Goal: Information Seeking & Learning: Understand process/instructions

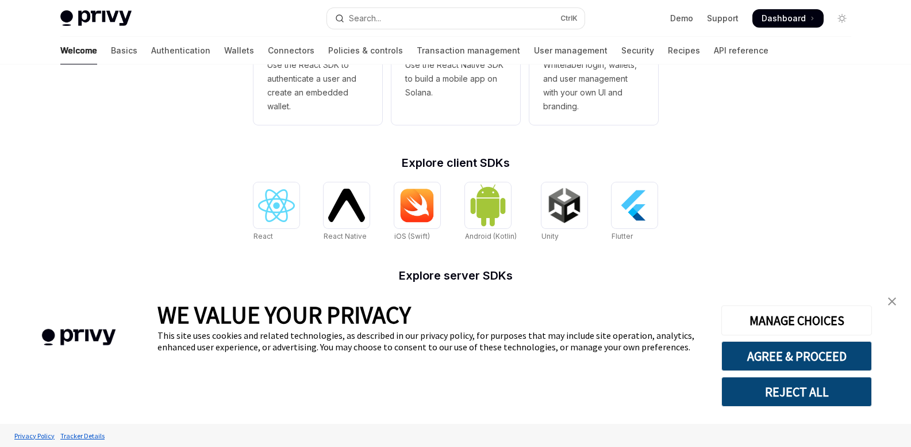
scroll to position [366, 0]
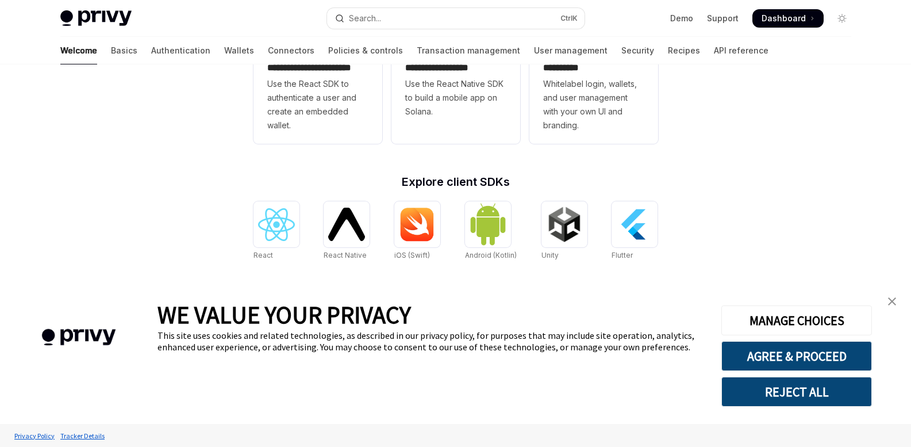
click at [894, 299] on img "close banner" at bounding box center [892, 301] width 8 height 8
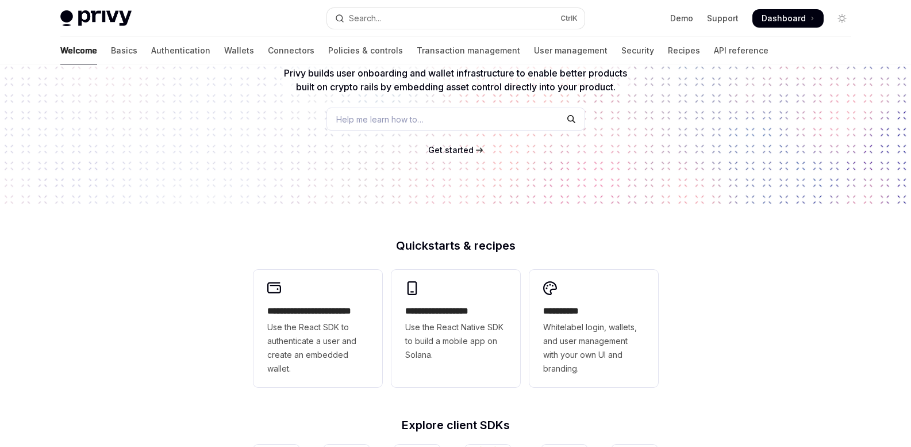
scroll to position [0, 0]
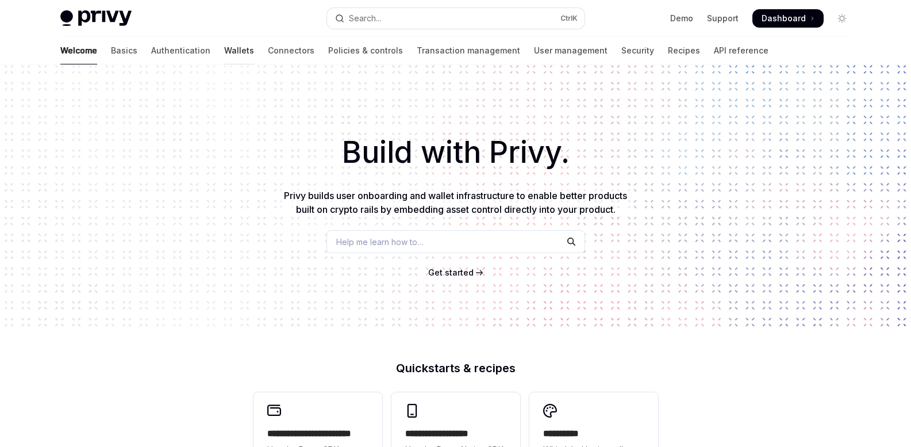
click at [224, 52] on link "Wallets" at bounding box center [239, 51] width 30 height 28
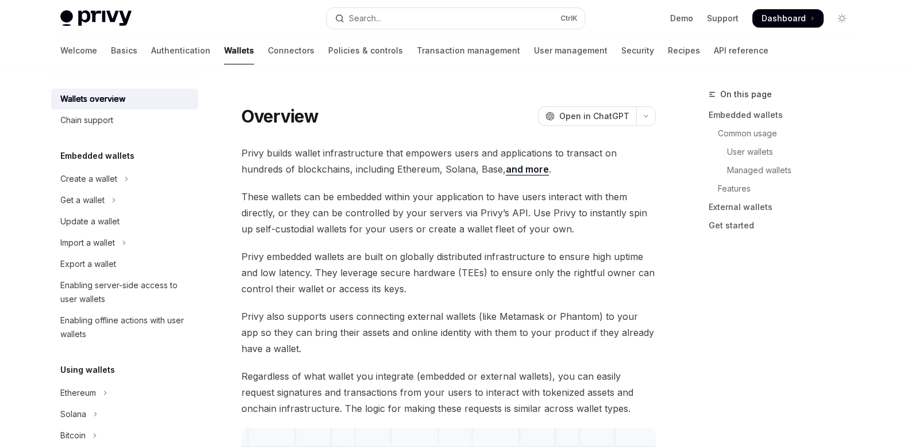
type textarea "*"
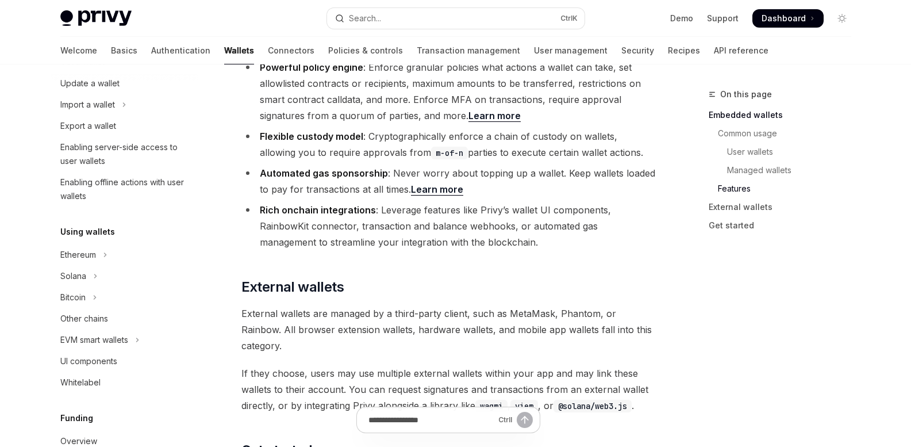
scroll to position [1514, 0]
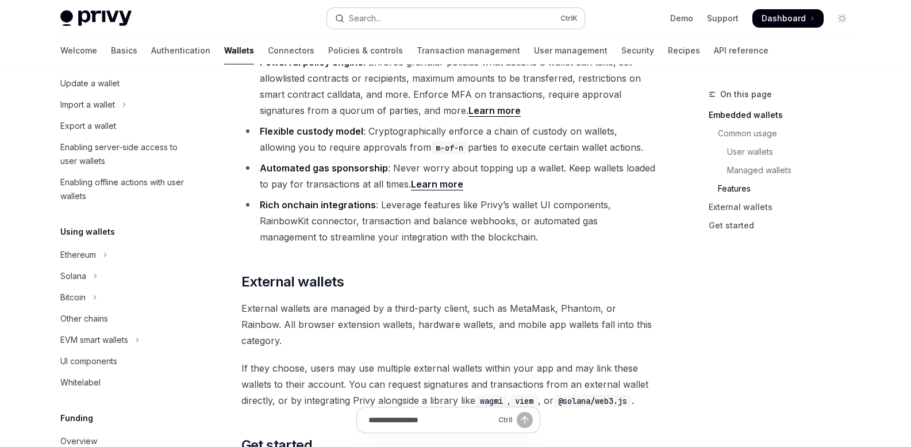
click at [379, 20] on div "Search..." at bounding box center [365, 18] width 32 height 14
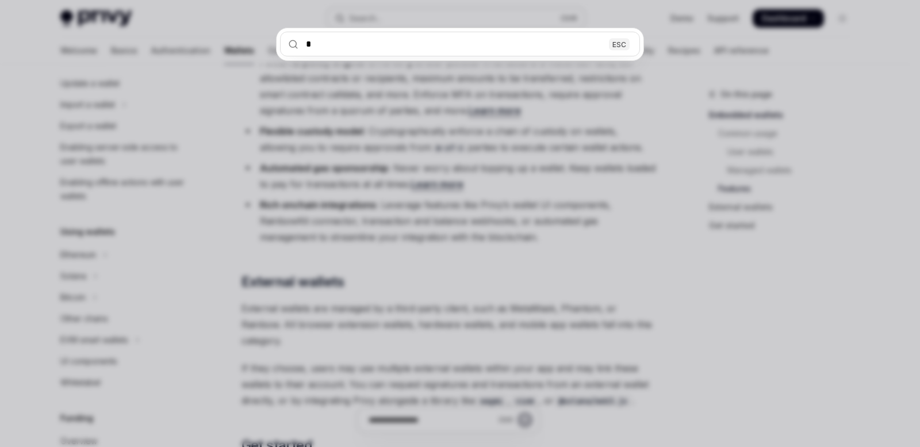
type input "**"
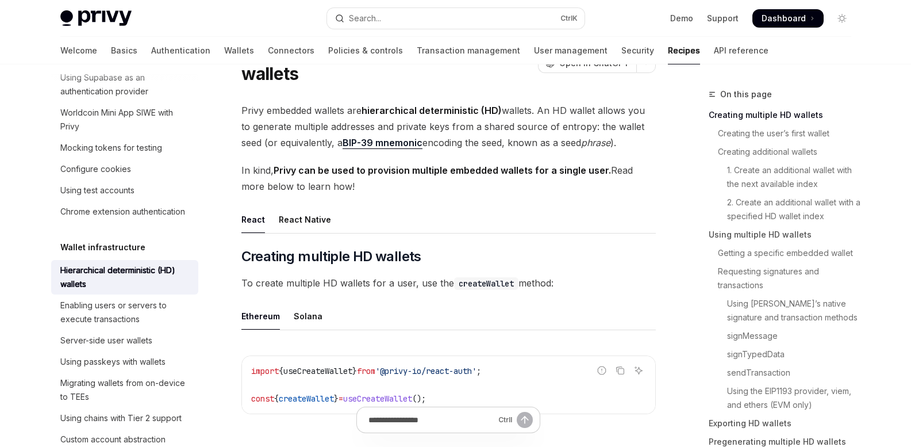
scroll to position [67, 0]
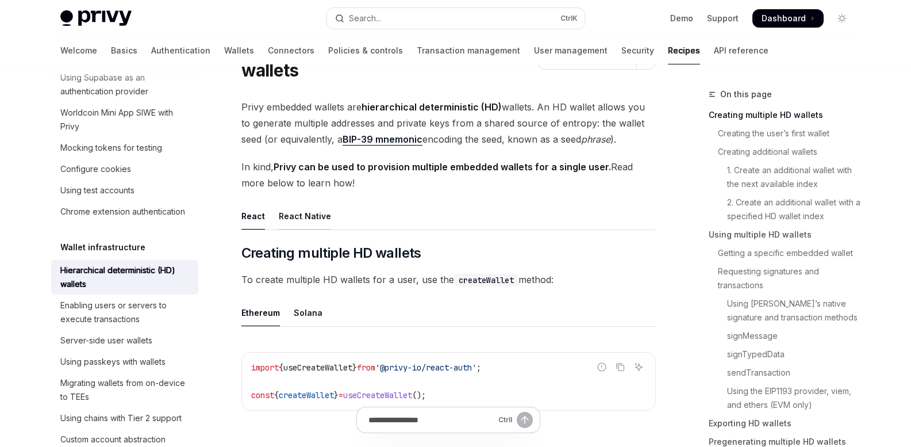
click at [310, 214] on div "React Native" at bounding box center [305, 215] width 52 height 27
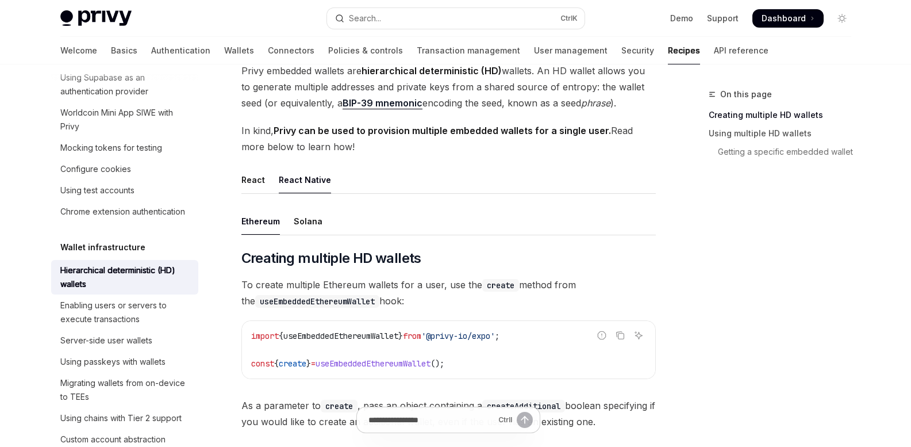
scroll to position [102, 0]
click at [259, 181] on div "React" at bounding box center [253, 180] width 24 height 27
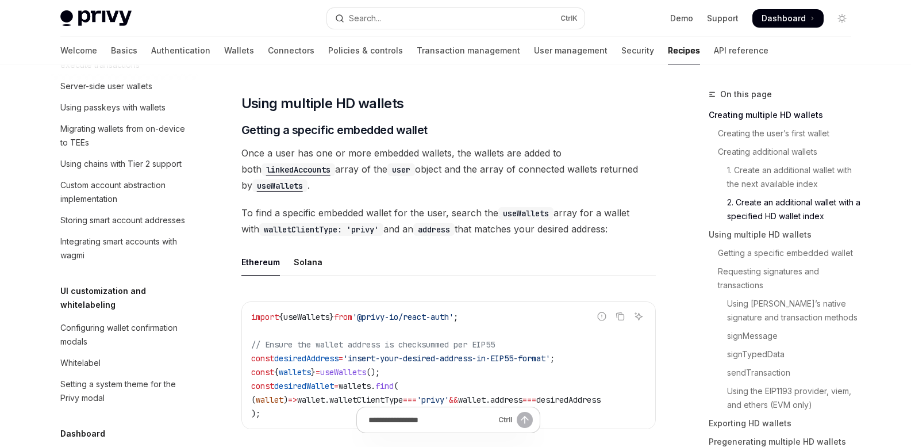
scroll to position [1308, 0]
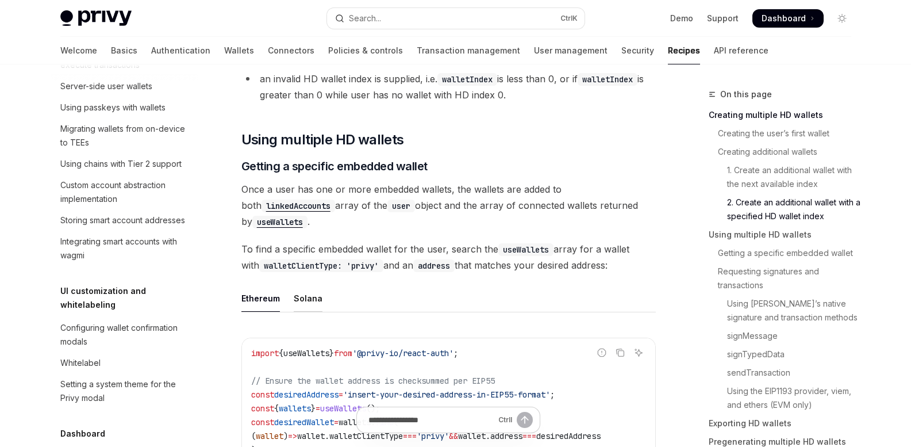
click at [307, 298] on div "Solana" at bounding box center [308, 297] width 29 height 27
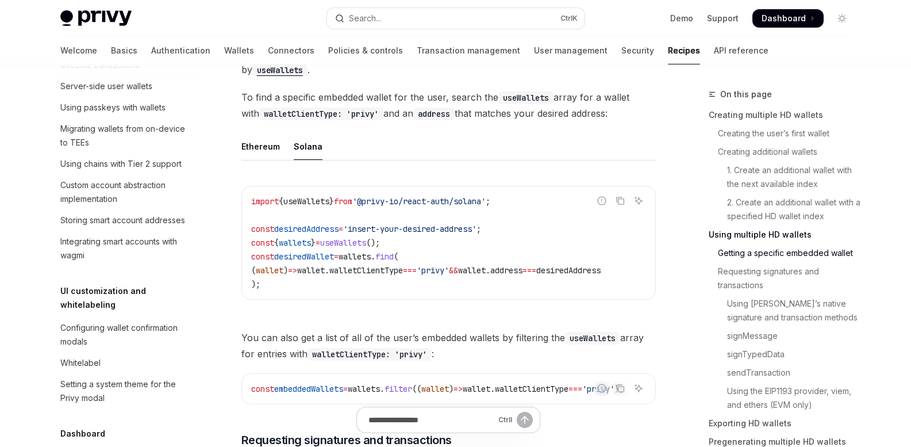
scroll to position [1462, 0]
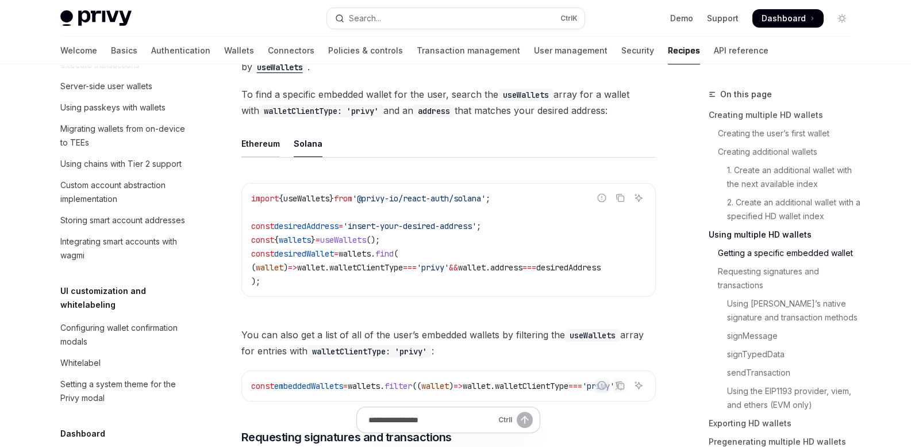
click at [264, 148] on div "Ethereum" at bounding box center [260, 143] width 39 height 27
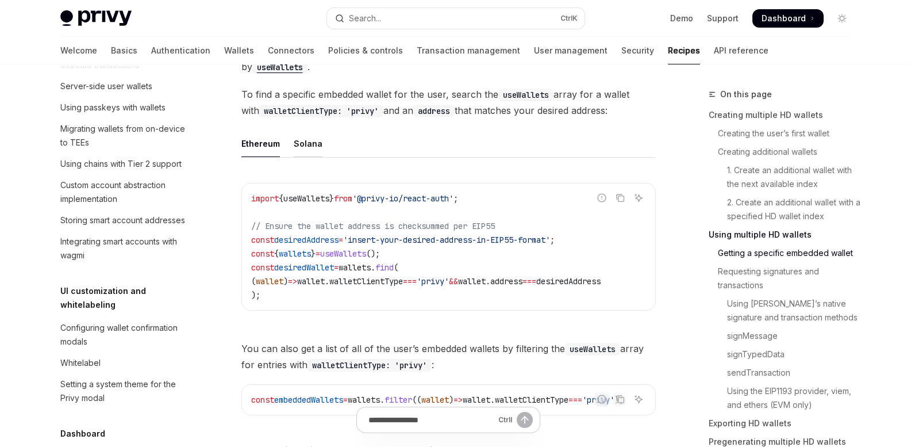
click at [300, 153] on div "Solana" at bounding box center [308, 143] width 29 height 27
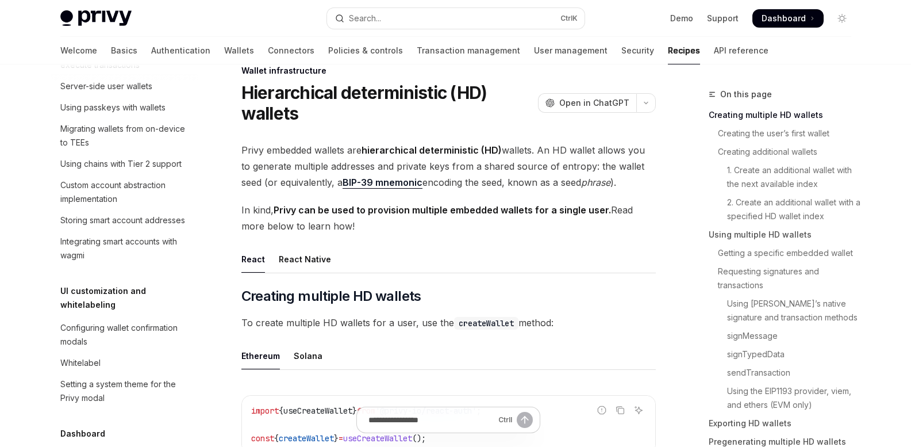
scroll to position [11, 0]
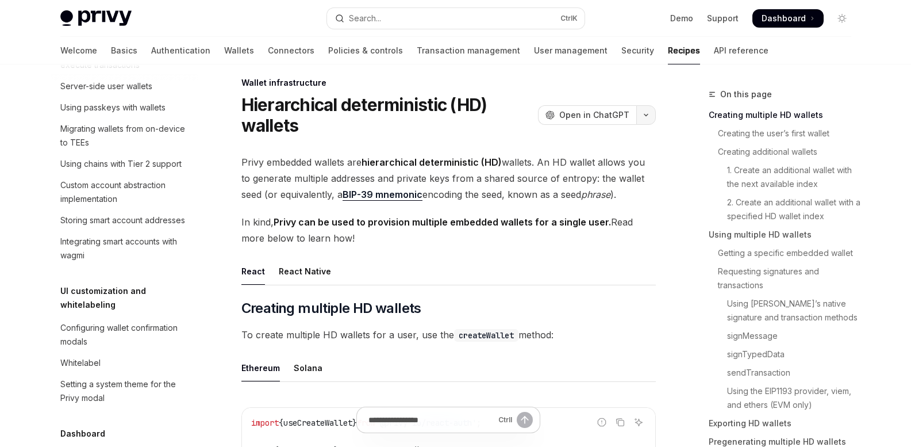
click at [645, 109] on button "button" at bounding box center [646, 115] width 20 height 20
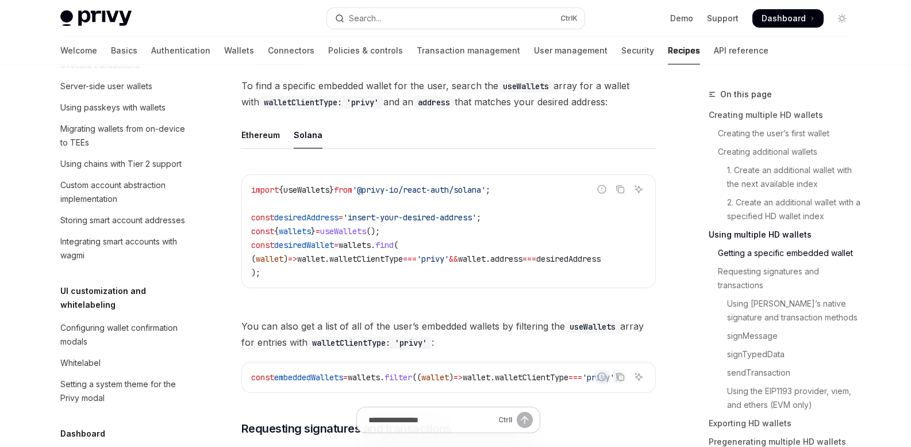
scroll to position [1485, 0]
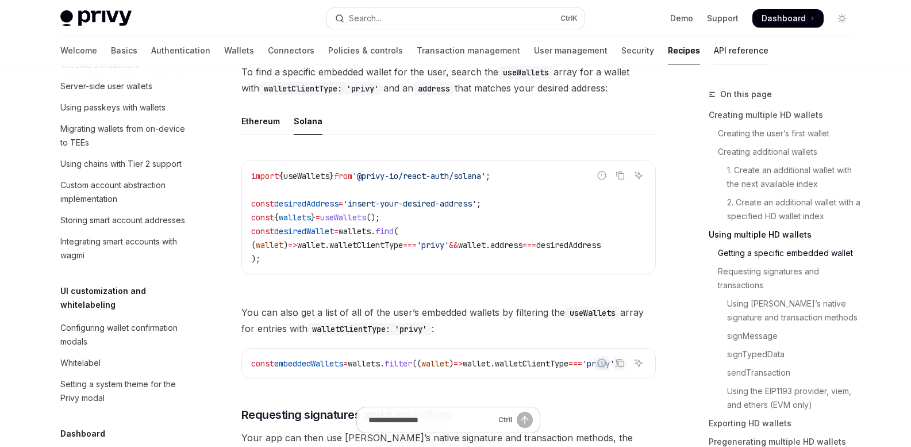
click at [714, 47] on link "API reference" at bounding box center [741, 51] width 55 height 28
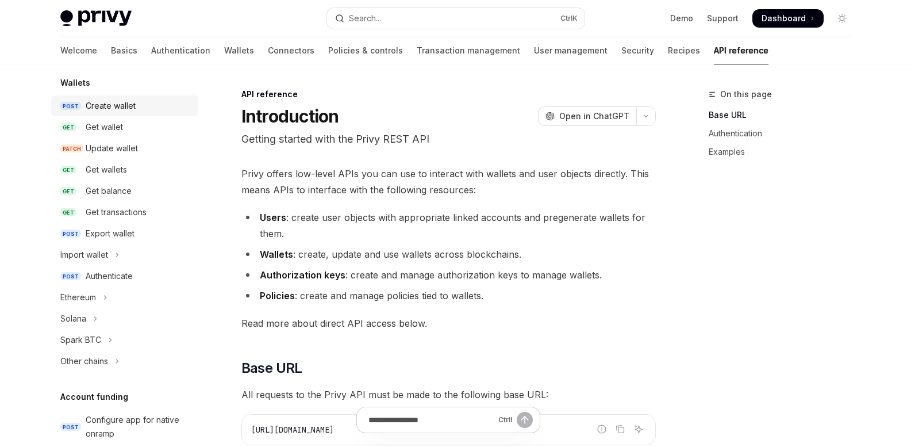
scroll to position [23, 0]
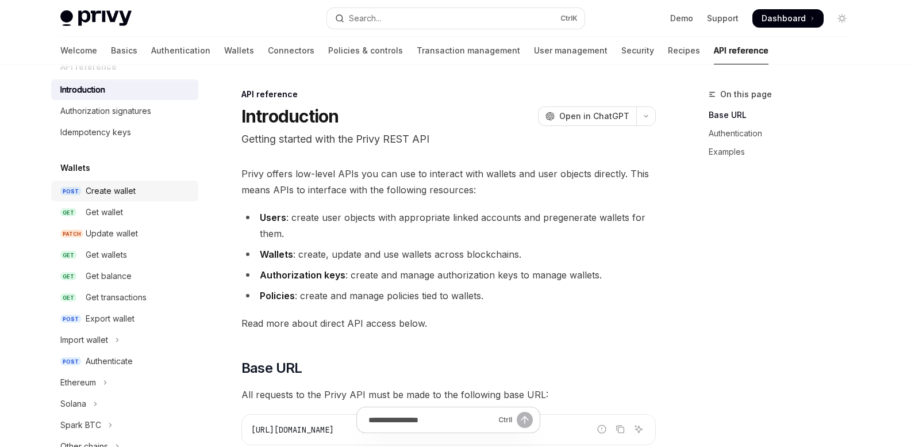
click at [110, 182] on link "POST Create wallet" at bounding box center [124, 190] width 147 height 21
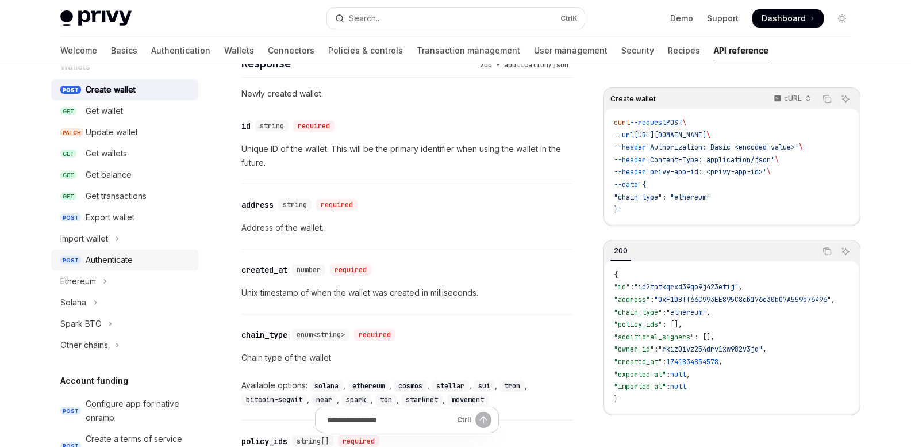
scroll to position [127, 0]
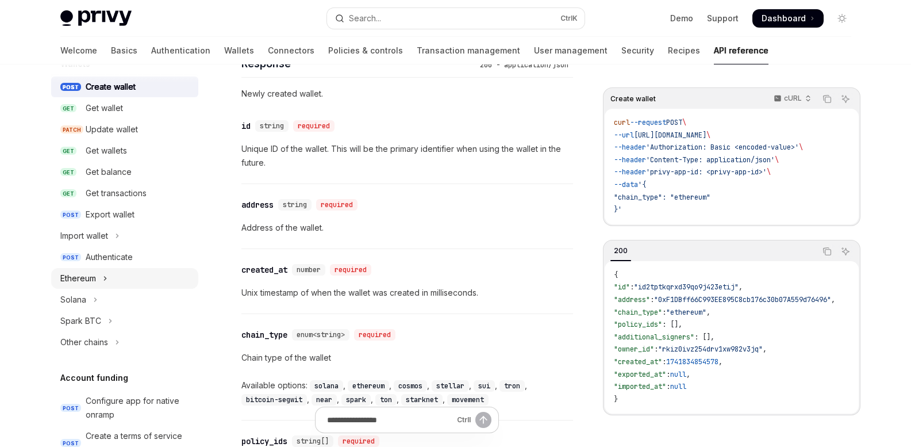
click at [101, 275] on button "Ethereum" at bounding box center [124, 278] width 147 height 21
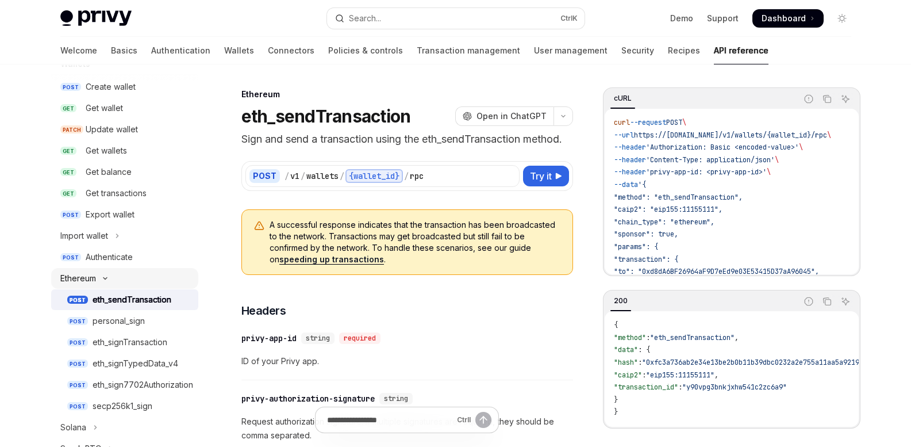
click at [101, 275] on button "Ethereum" at bounding box center [124, 278] width 147 height 21
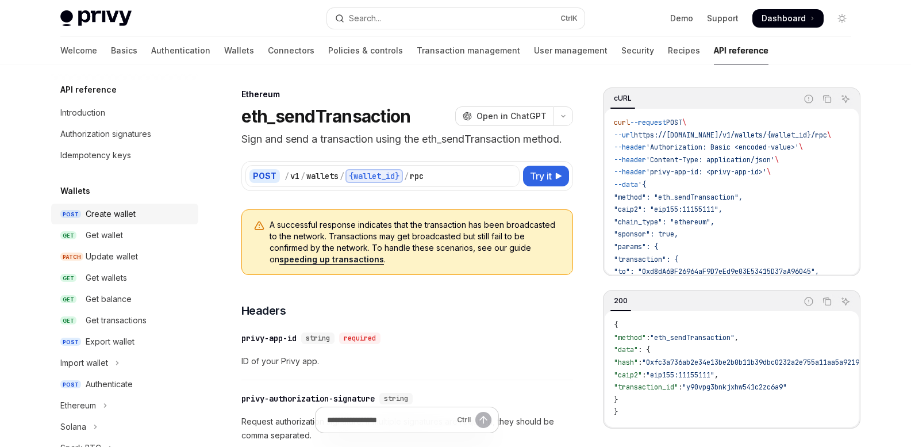
click at [119, 214] on div "Create wallet" at bounding box center [111, 214] width 50 height 14
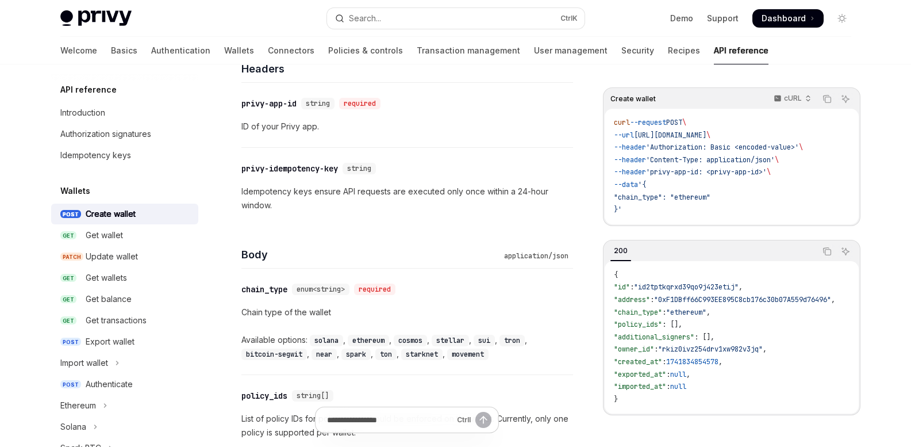
scroll to position [262, 0]
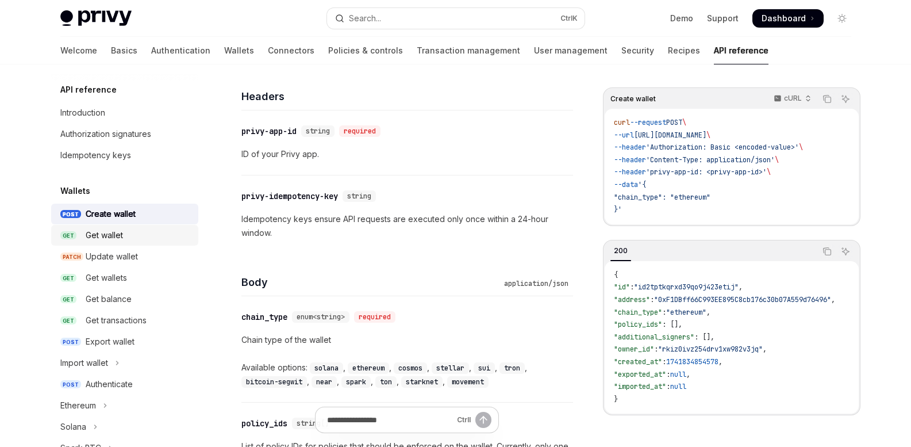
click at [125, 232] on div "Get wallet" at bounding box center [139, 235] width 106 height 14
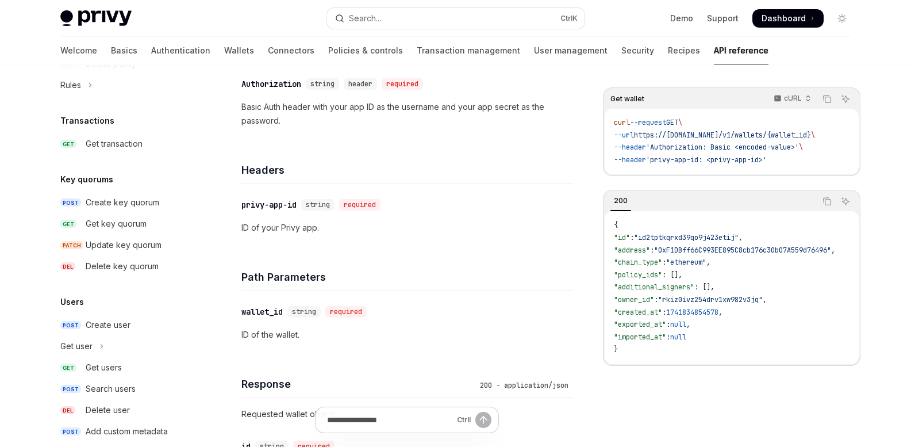
scroll to position [781, 0]
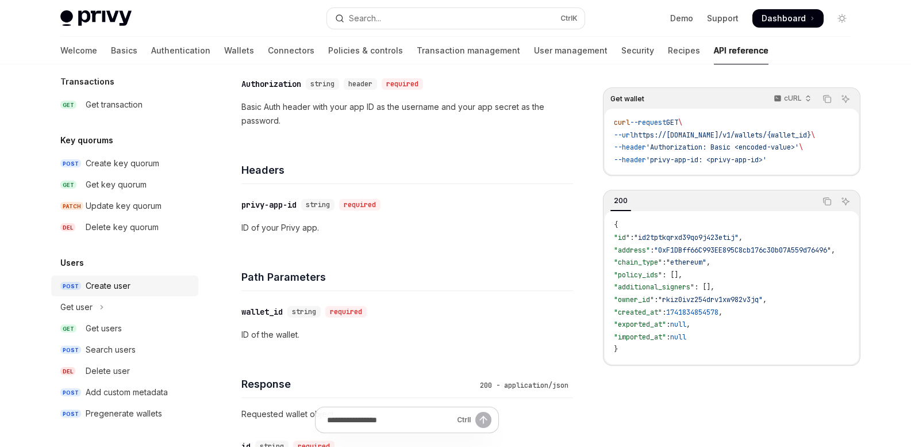
click at [104, 283] on div "Create user" at bounding box center [108, 286] width 45 height 14
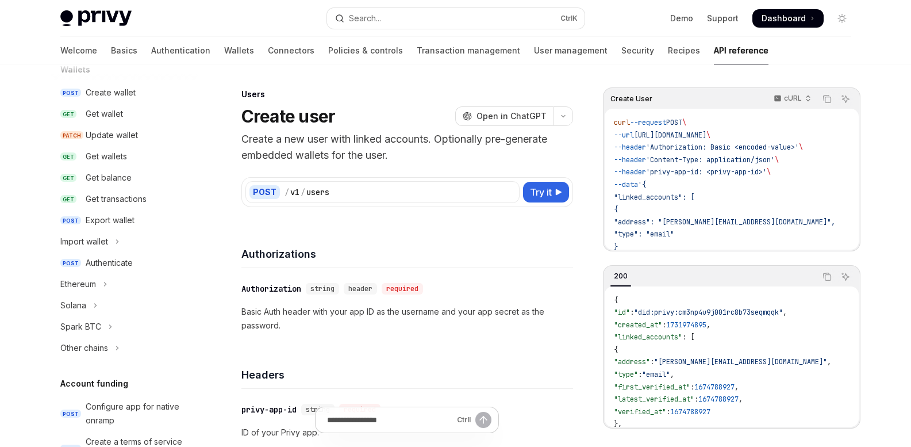
scroll to position [94, 0]
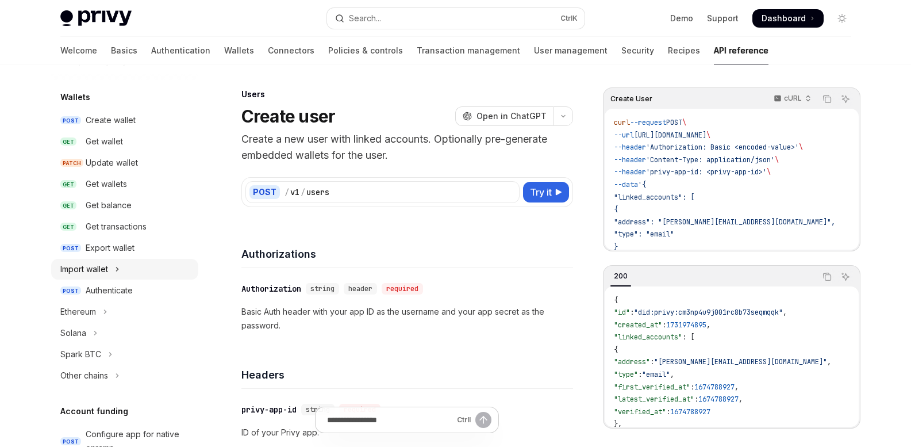
click at [113, 269] on button "Import wallet" at bounding box center [124, 269] width 147 height 21
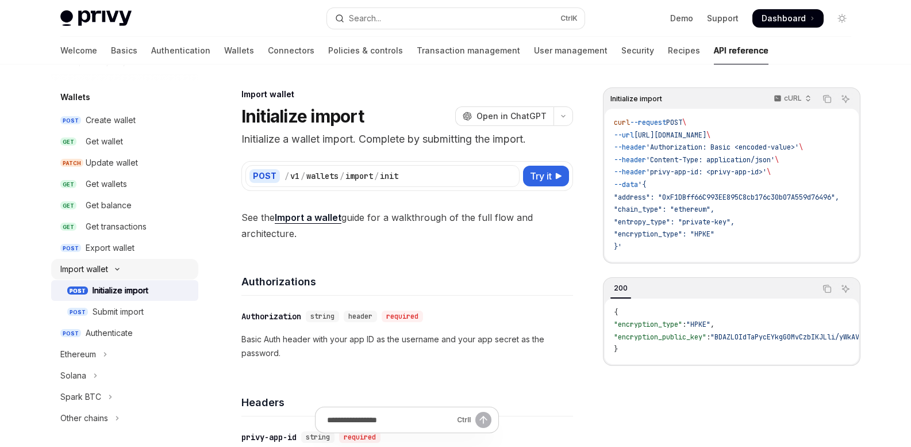
click at [113, 269] on icon "Toggle Import wallet section" at bounding box center [117, 269] width 14 height 5
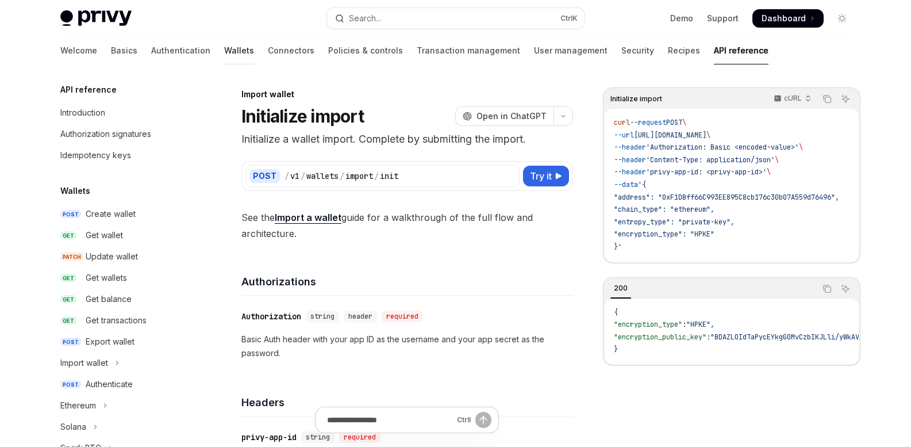
click at [224, 48] on link "Wallets" at bounding box center [239, 51] width 30 height 28
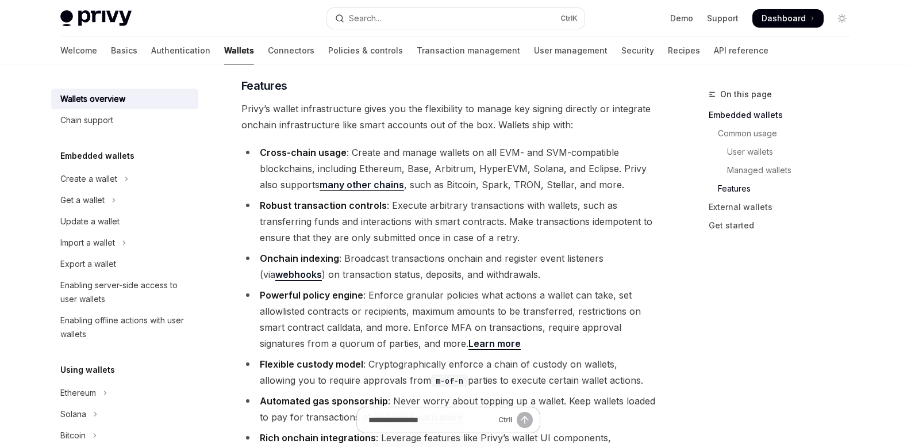
scroll to position [1282, 0]
click at [125, 179] on icon "Toggle Create a wallet section" at bounding box center [126, 179] width 5 height 14
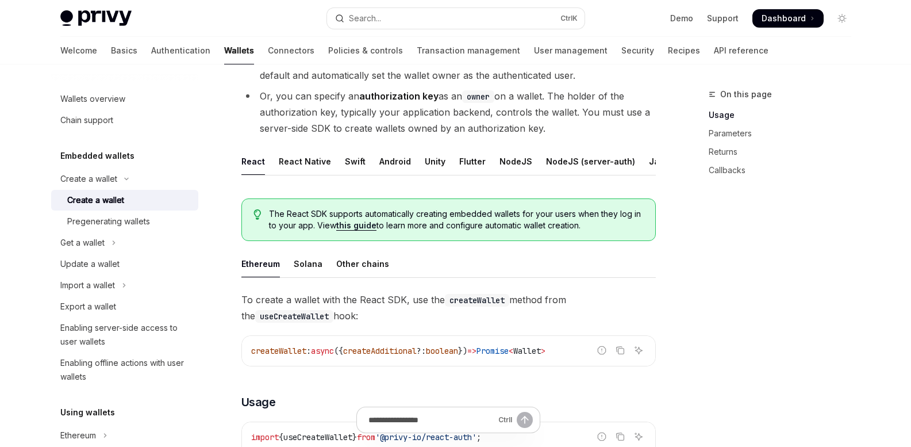
scroll to position [155, 0]
click at [499, 159] on div "NodeJS" at bounding box center [515, 160] width 33 height 27
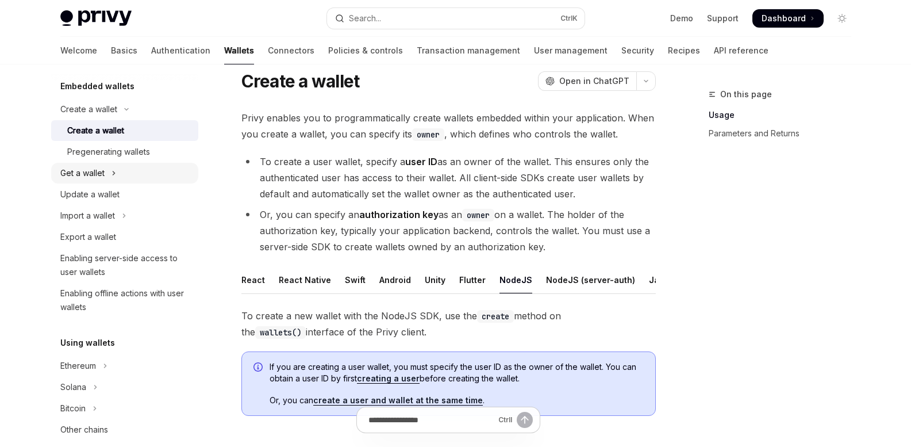
scroll to position [68, 0]
click at [128, 109] on icon "Toggle Create a wallet section" at bounding box center [127, 111] width 14 height 5
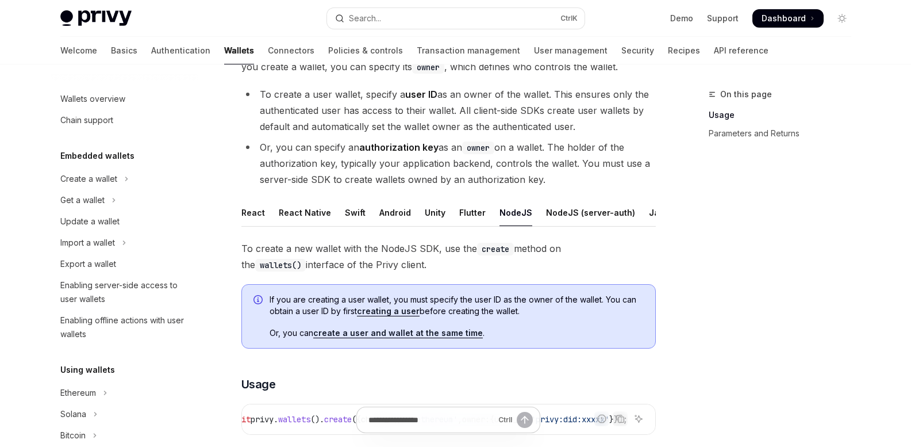
scroll to position [111, 0]
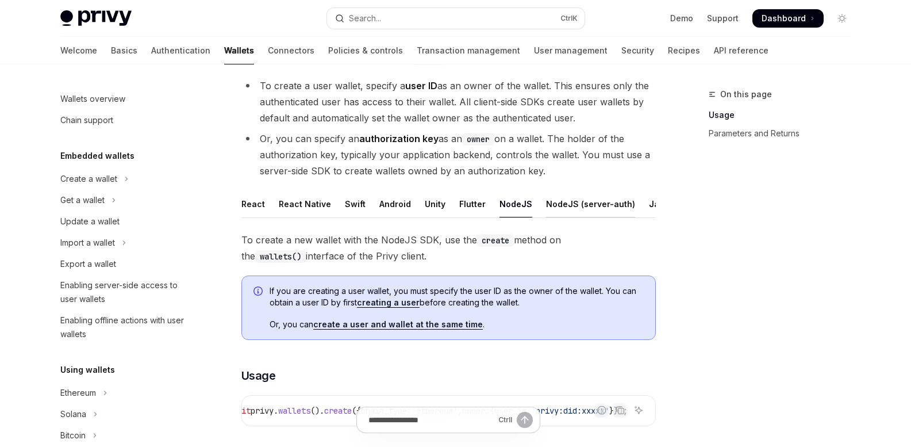
click at [593, 202] on div "NodeJS (server-auth)" at bounding box center [590, 203] width 89 height 27
type textarea "*"
